Goal: Find specific page/section: Find specific page/section

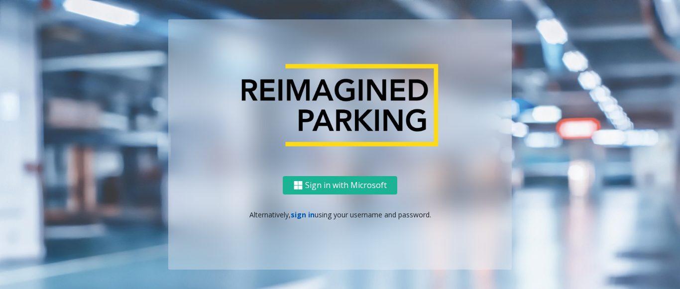
click at [309, 212] on link "sign in" at bounding box center [303, 214] width 24 height 9
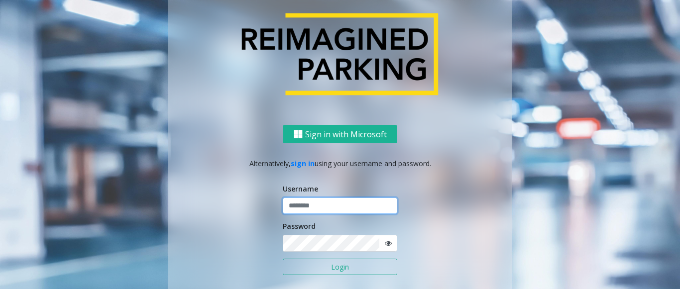
click at [300, 213] on input "text" at bounding box center [340, 206] width 114 height 17
type input "******"
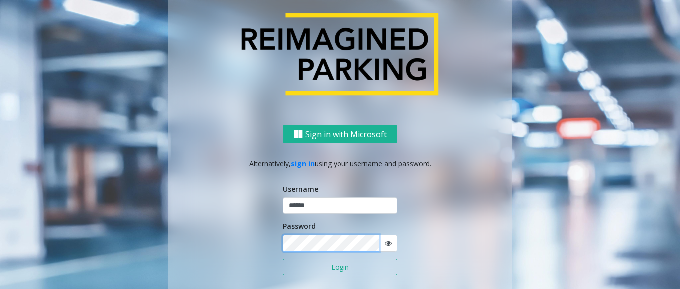
click at [283, 259] on button "Login" at bounding box center [340, 267] width 114 height 17
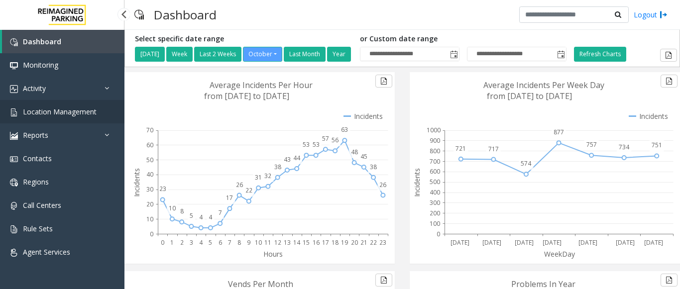
click at [34, 113] on span "Location Management" at bounding box center [60, 111] width 74 height 9
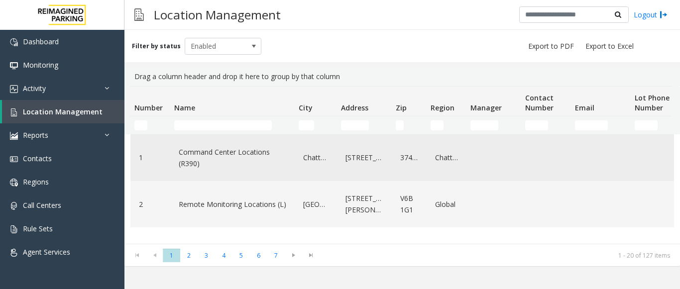
click at [239, 152] on link "Command Center Locations (R390)" at bounding box center [232, 157] width 112 height 27
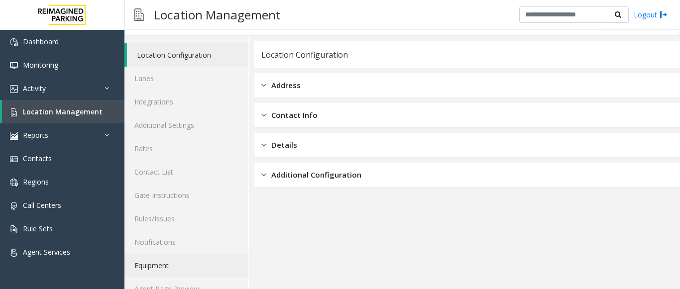
scroll to position [39, 0]
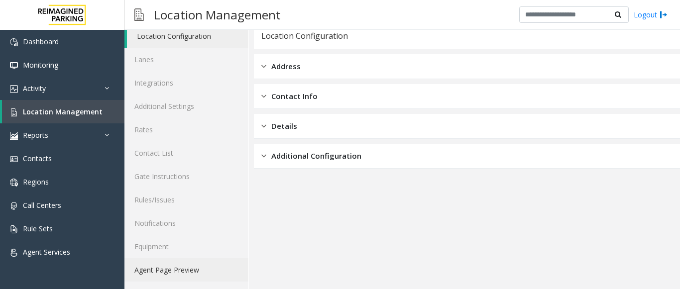
click at [154, 274] on link "Agent Page Preview" at bounding box center [186, 269] width 124 height 23
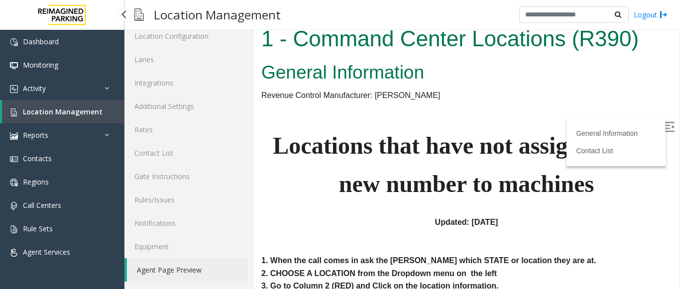
click at [25, 110] on span "Location Management" at bounding box center [63, 111] width 80 height 9
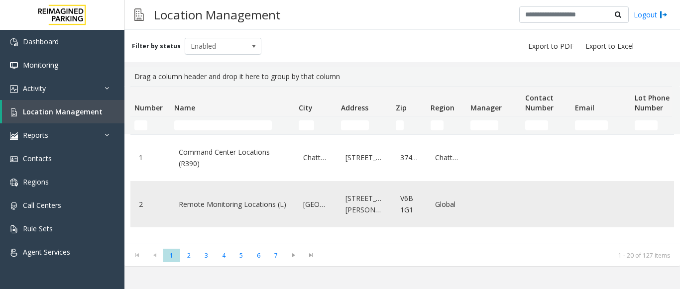
click at [279, 212] on link "Remote Monitoring Locations (L)" at bounding box center [232, 205] width 112 height 16
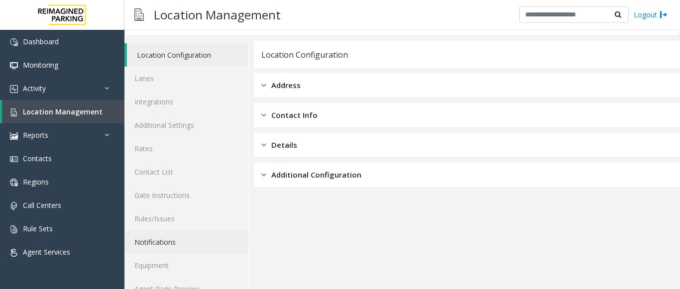
scroll to position [39, 0]
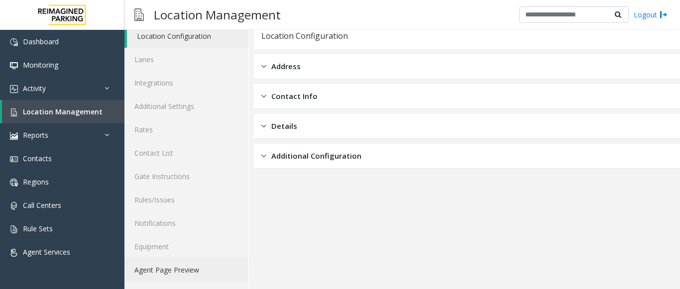
click at [161, 273] on link "Agent Page Preview" at bounding box center [186, 269] width 124 height 23
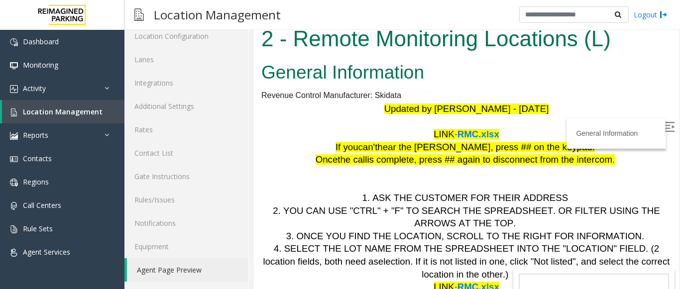
click at [663, 126] on label at bounding box center [670, 128] width 15 height 15
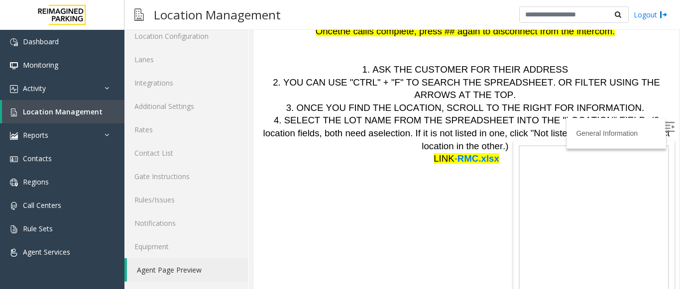
scroll to position [131, 0]
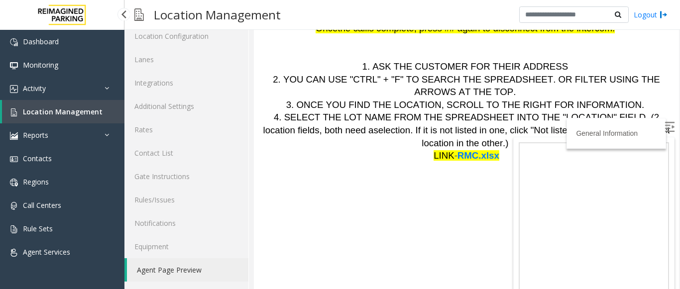
click at [65, 114] on span "Location Management" at bounding box center [63, 111] width 80 height 9
